Goal: Book appointment/travel/reservation

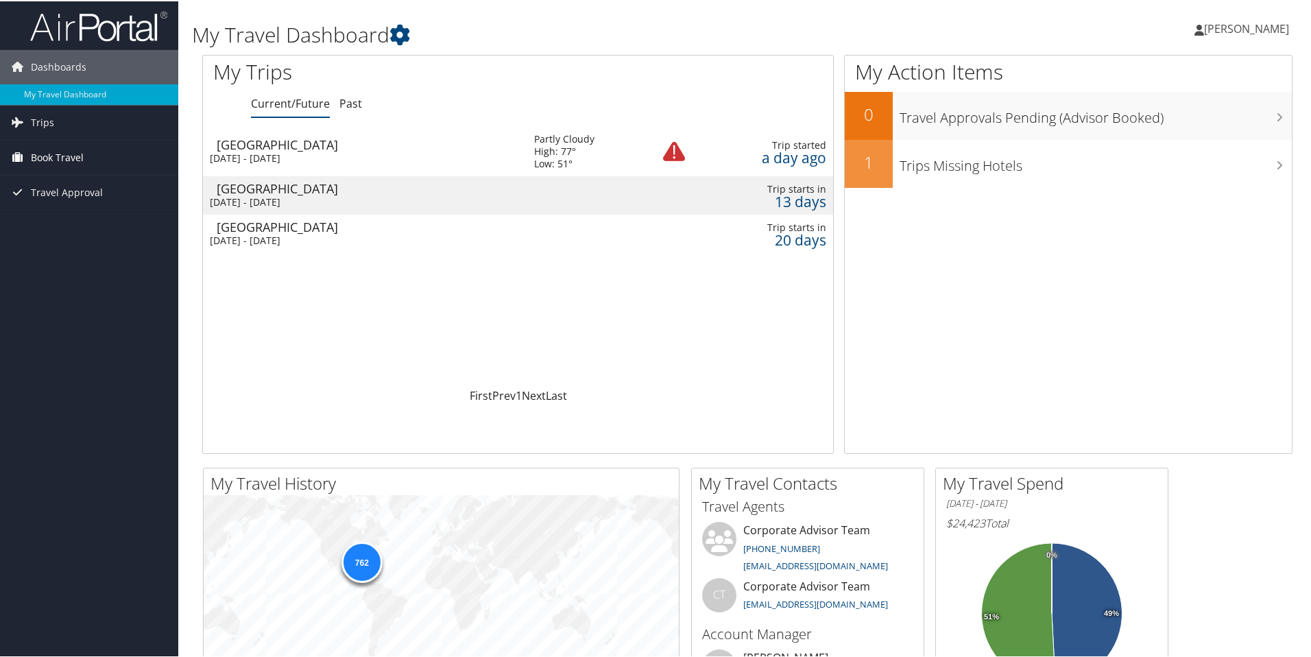
click at [88, 154] on link "Book Travel" at bounding box center [89, 156] width 178 height 34
click at [80, 221] on link "Book/Manage Online Trips" at bounding box center [89, 225] width 178 height 21
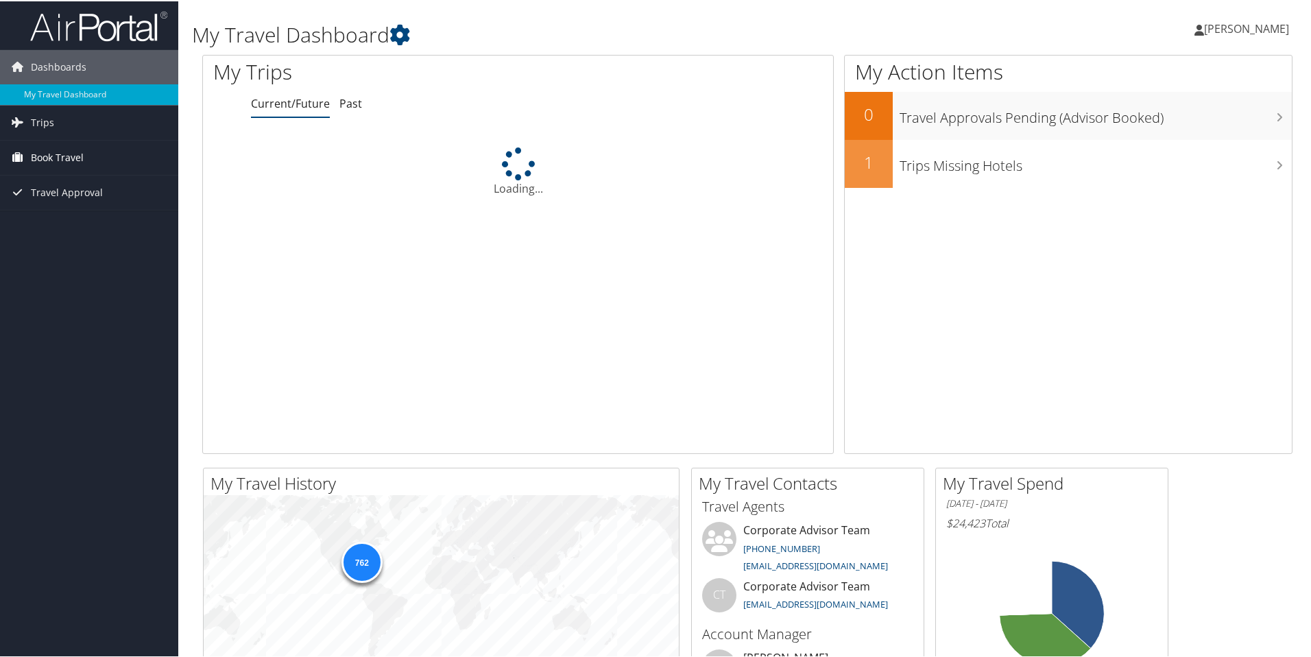
click at [73, 167] on span "Book Travel" at bounding box center [57, 156] width 53 height 34
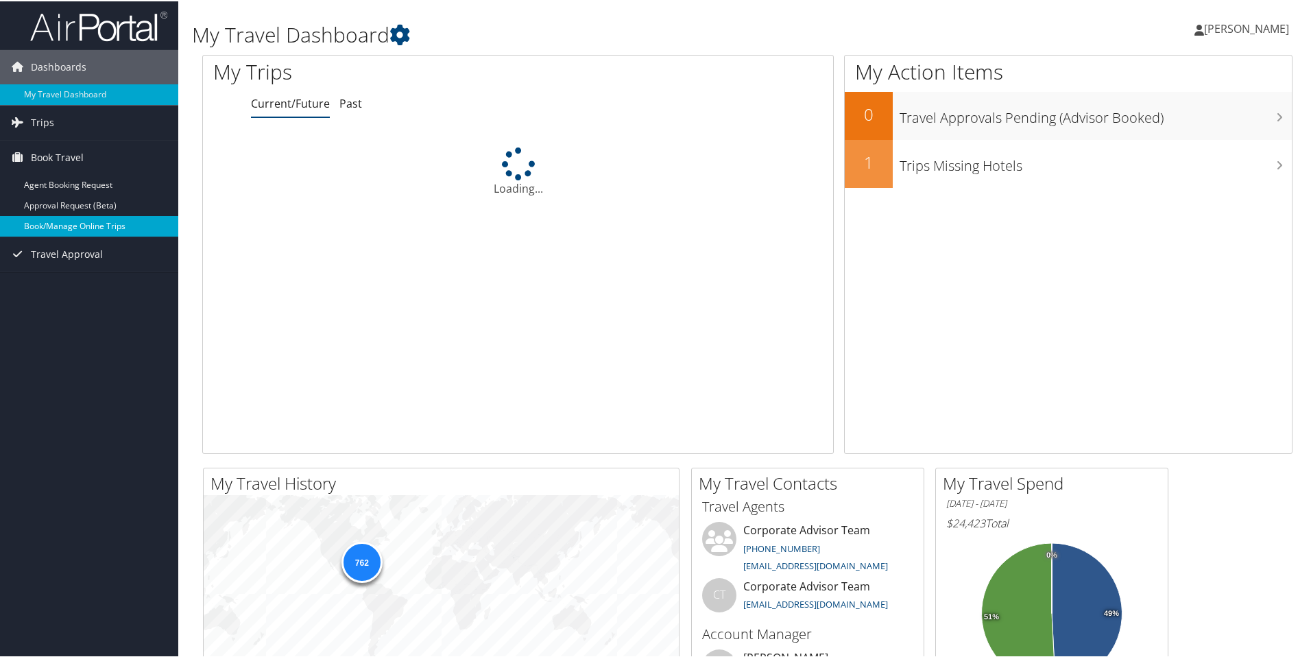
click at [87, 230] on link "Book/Manage Online Trips" at bounding box center [89, 225] width 178 height 21
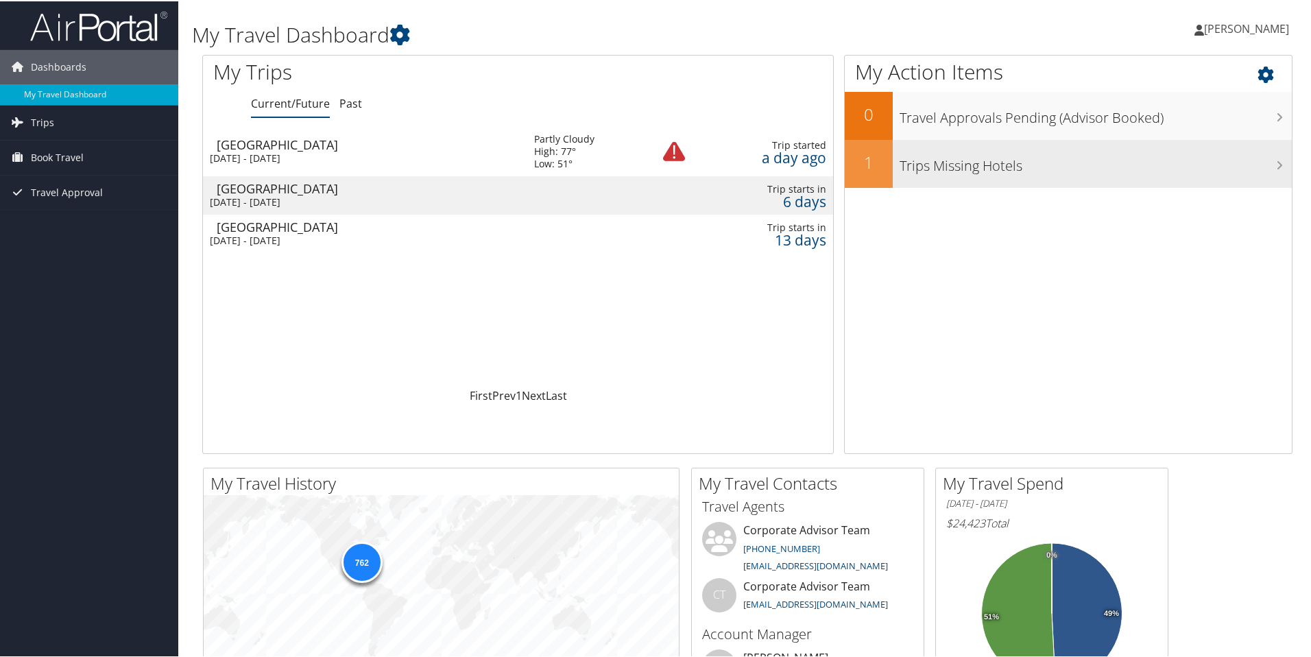
click at [1000, 172] on h3 "Trips Missing Hotels" at bounding box center [1096, 161] width 392 height 26
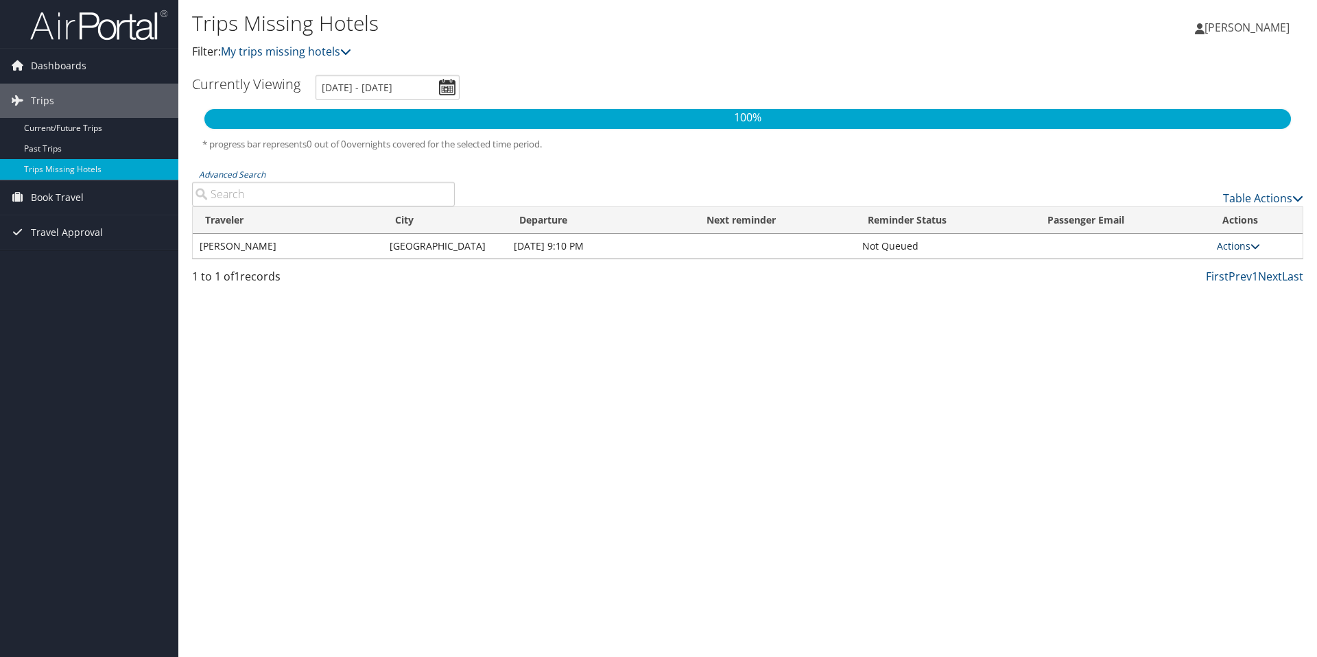
click at [1245, 244] on link "Actions" at bounding box center [1237, 245] width 43 height 13
click at [81, 194] on span "Book Travel" at bounding box center [57, 197] width 53 height 34
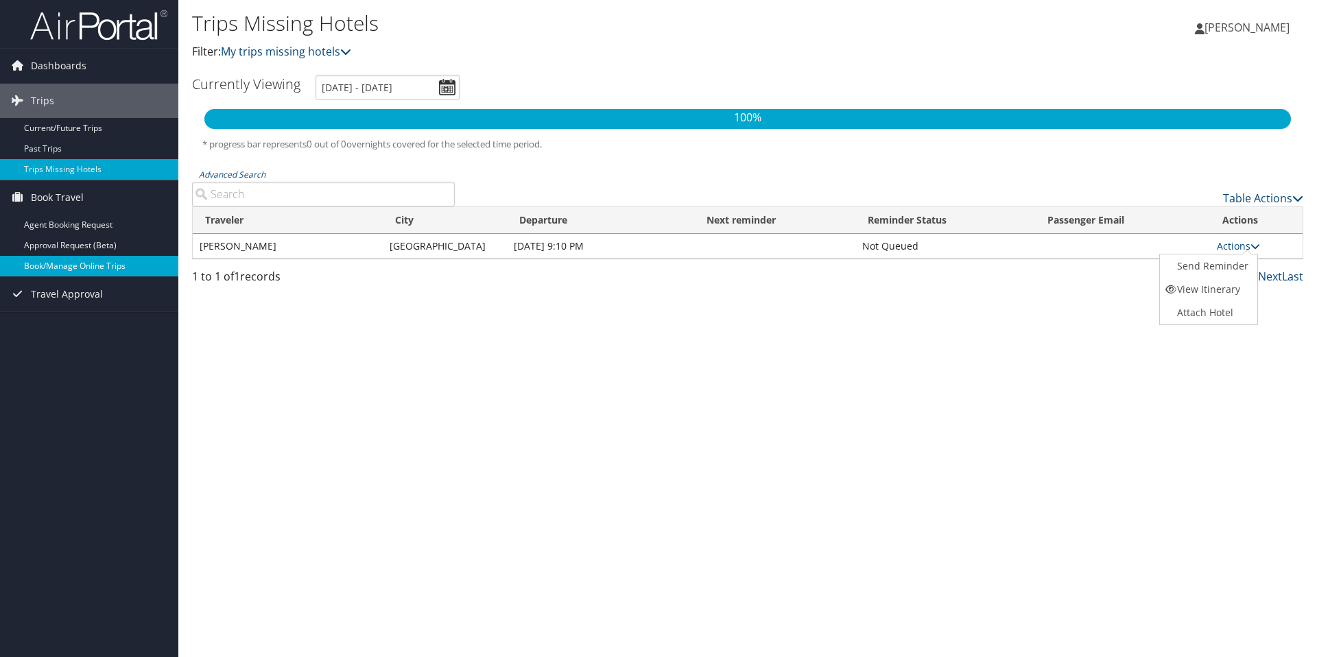
click at [71, 269] on link "Book/Manage Online Trips" at bounding box center [89, 266] width 178 height 21
